Goal: Information Seeking & Learning: Learn about a topic

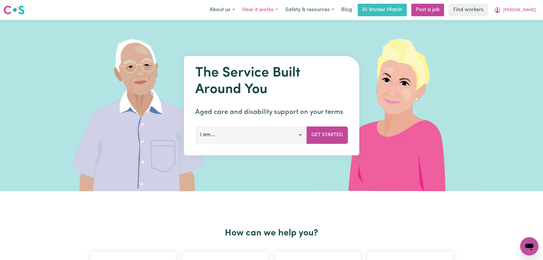
click at [282, 12] on button "How it works" at bounding box center [260, 10] width 43 height 12
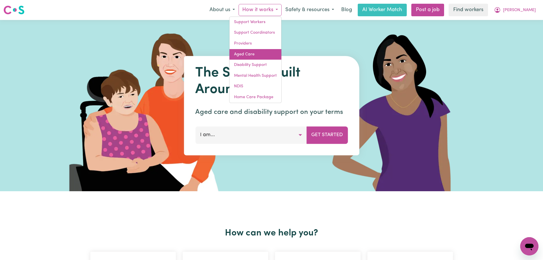
click at [281, 57] on link "Aged Care" at bounding box center [256, 54] width 52 height 11
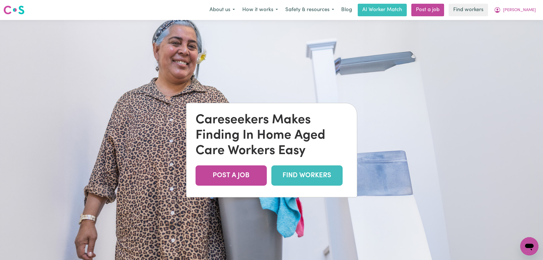
click at [307, 171] on link "FIND WORKERS" at bounding box center [306, 175] width 71 height 20
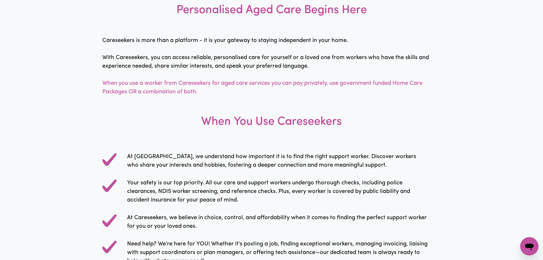
scroll to position [513, 0]
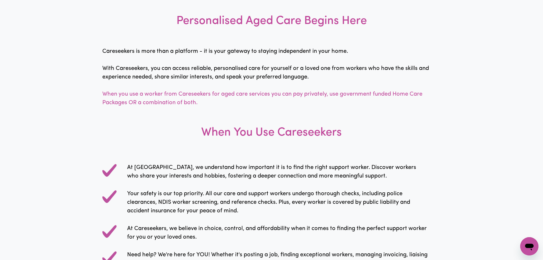
click at [189, 74] on p "Careseekers is more than a platform - it is your gateway to staying independent…" at bounding box center [271, 77] width 339 height 60
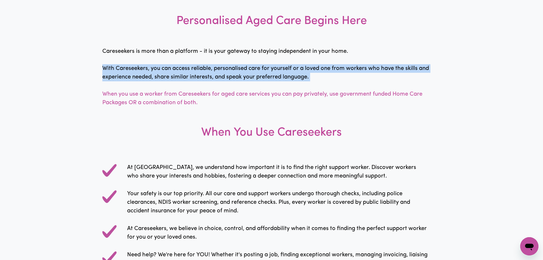
click at [189, 74] on p "Careseekers is more than a platform - it is your gateway to staying independent…" at bounding box center [271, 77] width 339 height 60
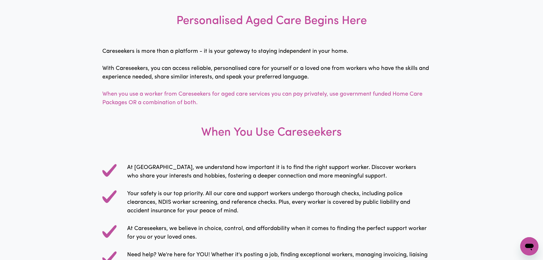
click at [187, 72] on p "Careseekers is more than a platform - it is your gateway to staying independent…" at bounding box center [271, 77] width 339 height 60
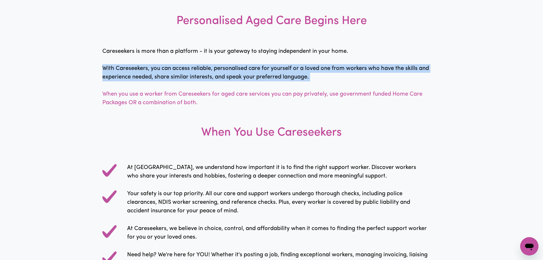
click at [187, 72] on p "Careseekers is more than a platform - it is your gateway to staying independent…" at bounding box center [271, 77] width 339 height 60
copy p "With Careseekers, you can access reliable, personalised care for yourself or a …"
